Goal: Obtain resource: Obtain resource

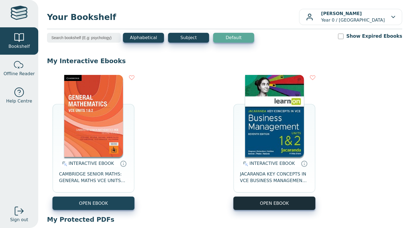
click at [276, 198] on button "OPEN EBOOK" at bounding box center [275, 203] width 82 height 13
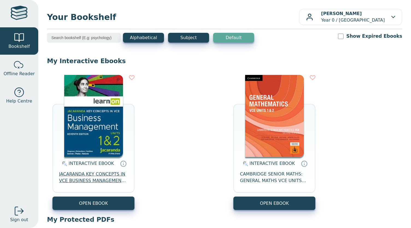
click at [95, 182] on span "JACARANDA KEY CONCEPTS IN VCE BUSINESS MANAGEMENT UNITS 1&2 7E LEARNON" at bounding box center [93, 177] width 69 height 13
